Goal: Information Seeking & Learning: Check status

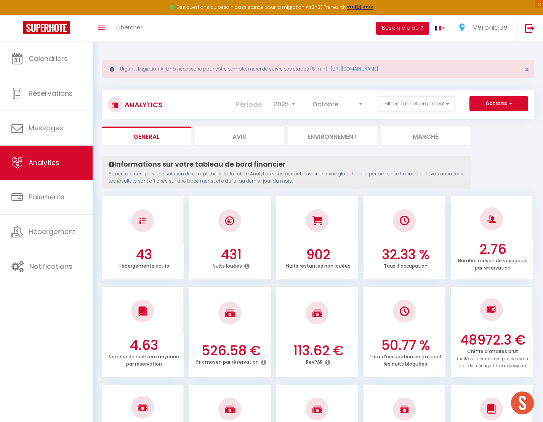
select select "2025"
select select "10"
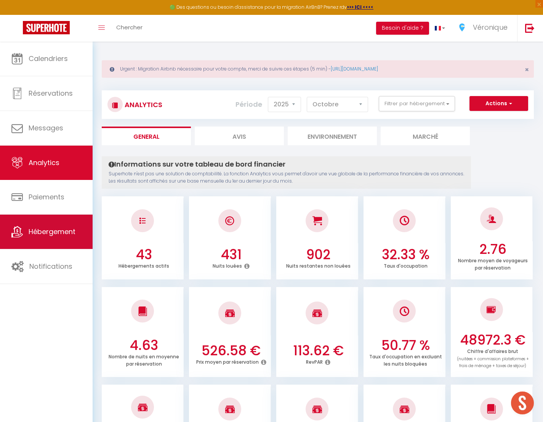
scroll to position [464, 0]
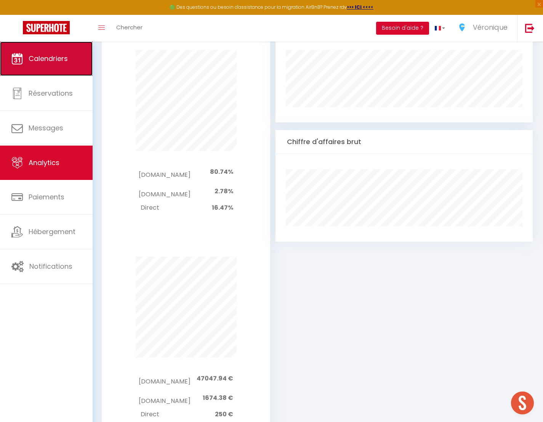
click at [51, 58] on span "Calendriers" at bounding box center [48, 59] width 39 height 10
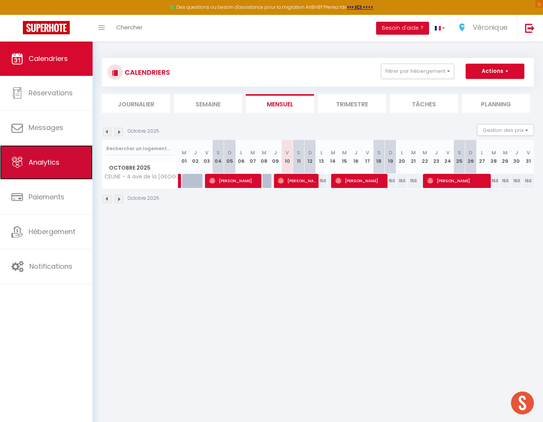
click at [43, 171] on link "Analytics" at bounding box center [46, 162] width 93 height 34
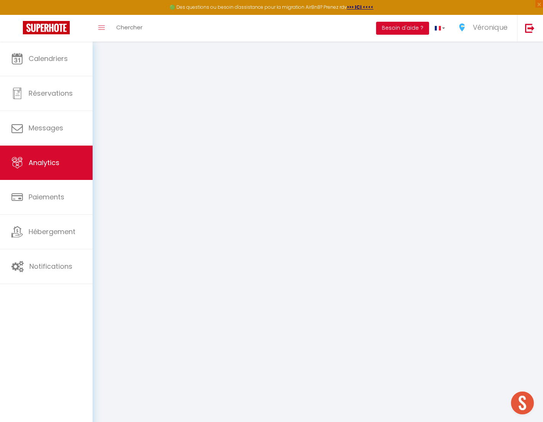
select select "2025"
select select "10"
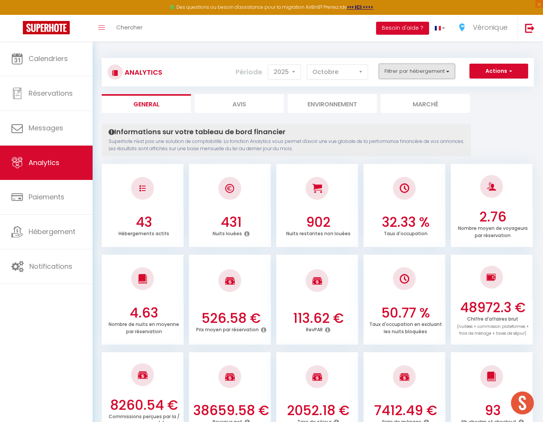
click at [441, 72] on button "Filtrer par hébergement" at bounding box center [416, 71] width 76 height 15
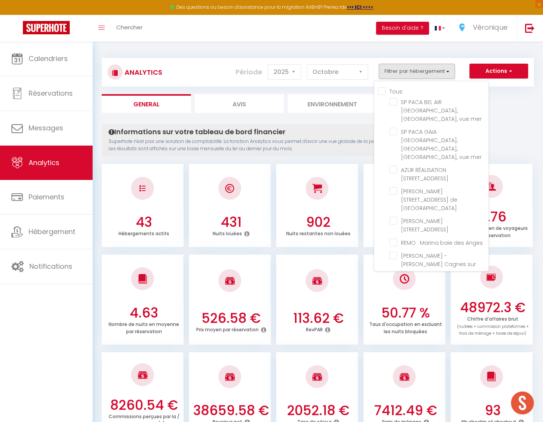
click at [381, 90] on input "Tous" at bounding box center [433, 91] width 110 height 8
checkbox input "true"
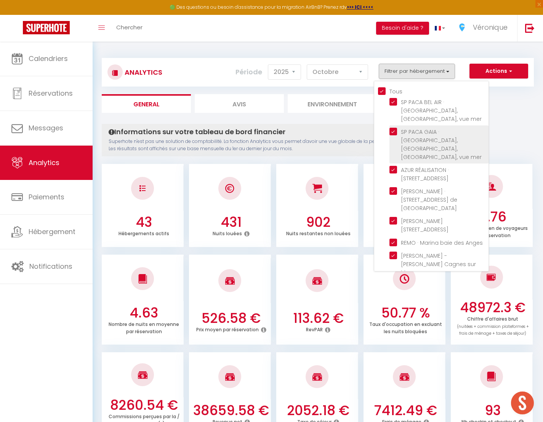
checkbox mer "true"
checkbox Laurent "true"
checkbox Verdun "true"
checkbox Lucioles "true"
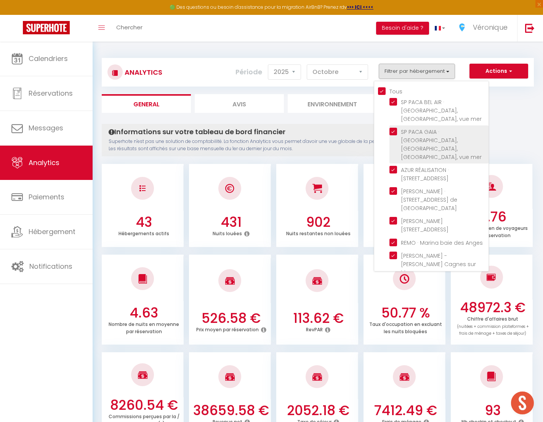
checkbox Anges "true"
checkbox Mer "true"
checkbox Cacciabue "true"
checkbox Vaugrenier "true"
checkbox Loup "true"
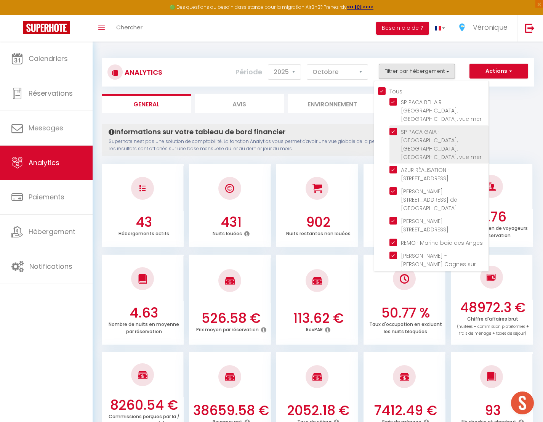
checkbox Mer "true"
checkbox Coquelicots "true"
checkbox Paez "true"
checkbox Nice "true"
checkbox Cousteau "true"
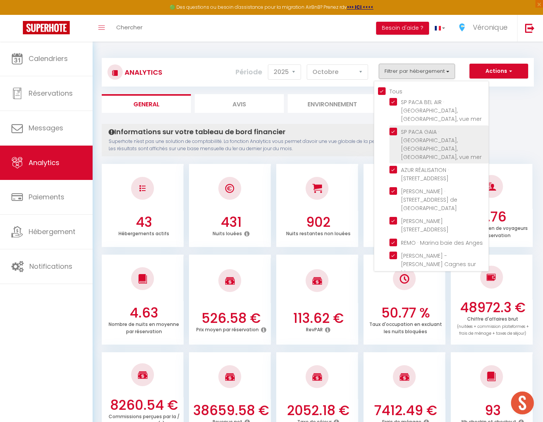
checkbox Plage "true"
checkbox plage "true"
checkbox Plans "true"
checkbox Guillaumont "true"
checkbox Vallauris "true"
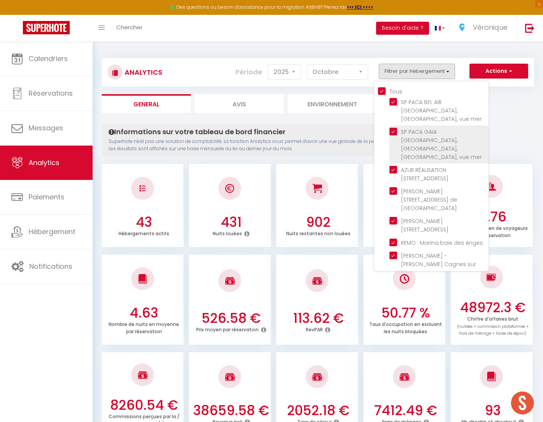
checkbox Antibes "true"
checkbox Cannes "true"
checkbox Mer "true"
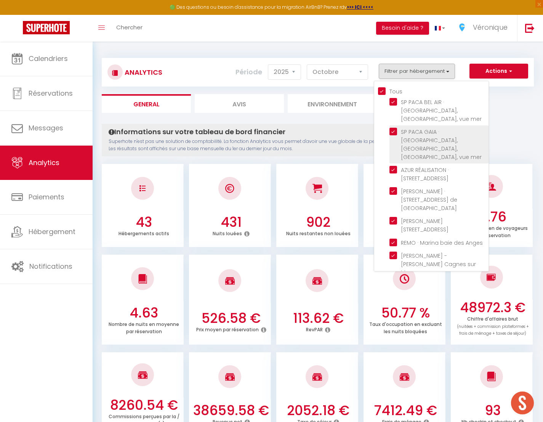
checkbox Mer "true"
checkbox Nice "true"
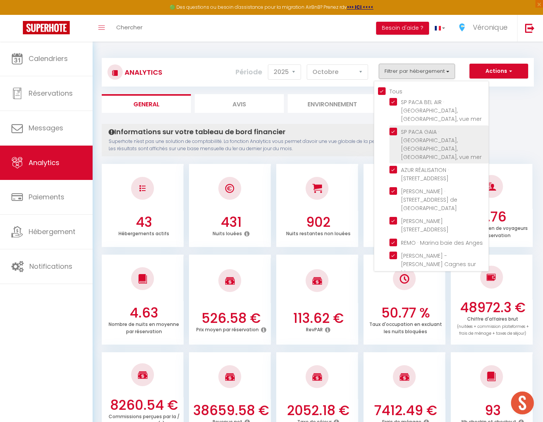
checkbox Var "true"
checkbox Mer "true"
checkbox Gilette "true"
checkbox Plans "true"
checkbox Bouquet "true"
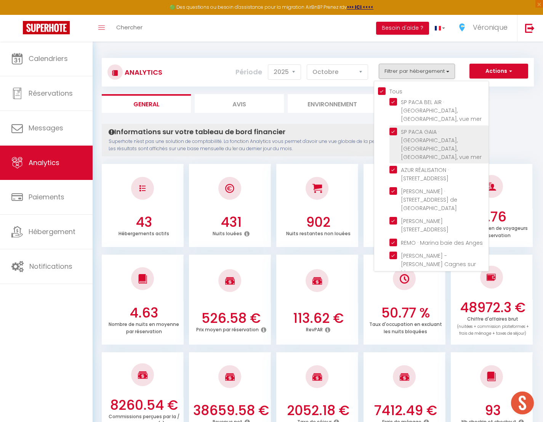
checkbox Mer "true"
checkbox Karr "true"
checkbox Valbonne "true"
checkbox 1944 "true"
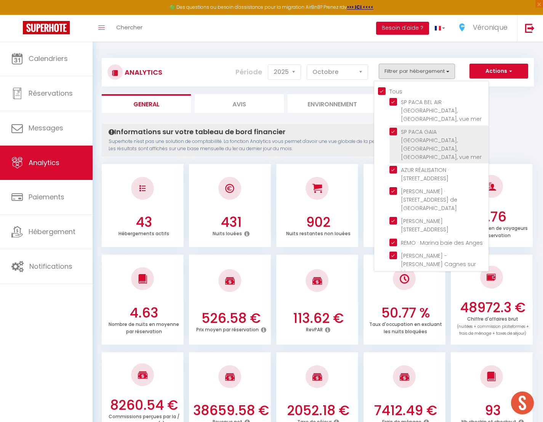
checkbox 1944 "true"
checkbox Rostagne "true"
checkbox Cireuil "true"
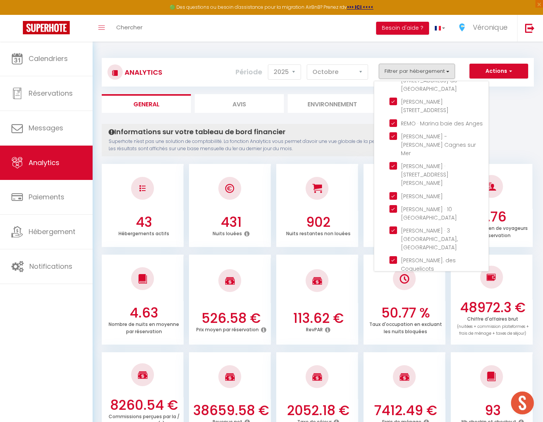
scroll to position [155, 0]
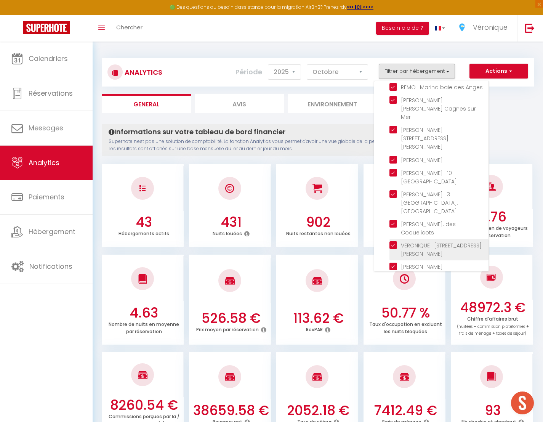
click at [393, 241] on Paez "checkbox" at bounding box center [438, 245] width 99 height 8
checkbox Paez "false"
checkbox input "false"
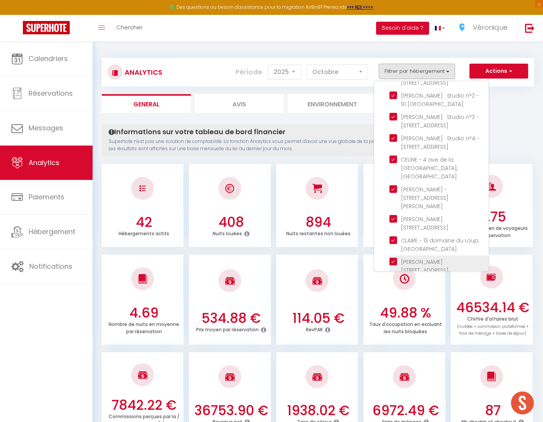
scroll to position [620, 0]
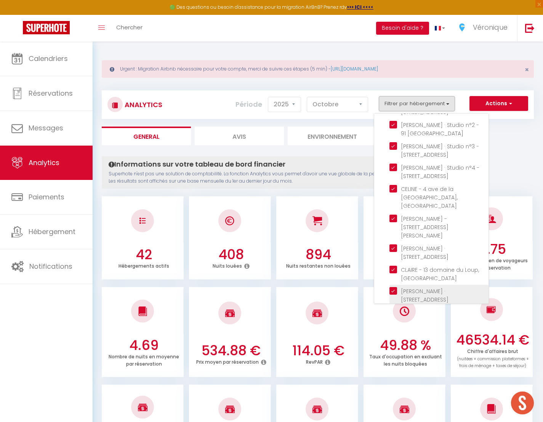
click at [394, 287] on Gilette "checkbox" at bounding box center [438, 291] width 99 height 8
checkbox Gilette "false"
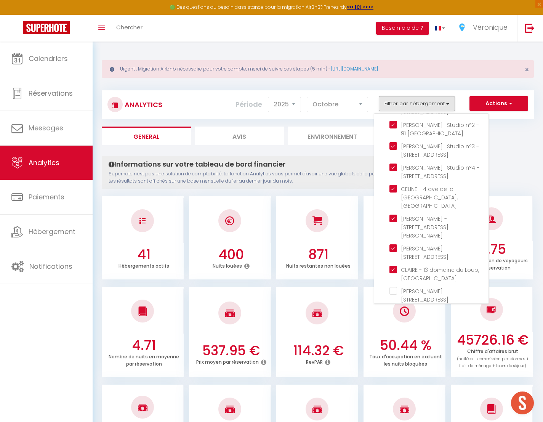
click at [397, 325] on Plans "checkbox" at bounding box center [438, 329] width 99 height 8
checkbox Plans "false"
